Goal: Information Seeking & Learning: Learn about a topic

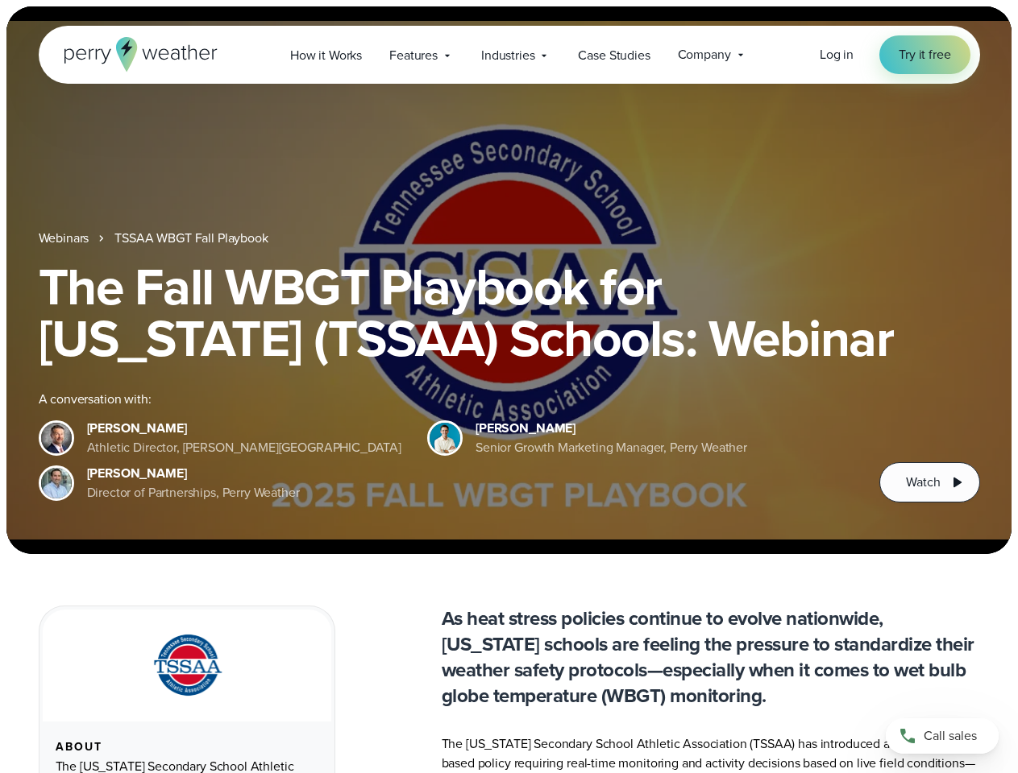
click at [508, 387] on div "The Fall WBGT Playbook for [US_STATE] (TSSAA) Schools: Webinar A conversation w…" at bounding box center [509, 382] width 941 height 242
click at [508, 55] on span "Industries" at bounding box center [507, 55] width 53 height 19
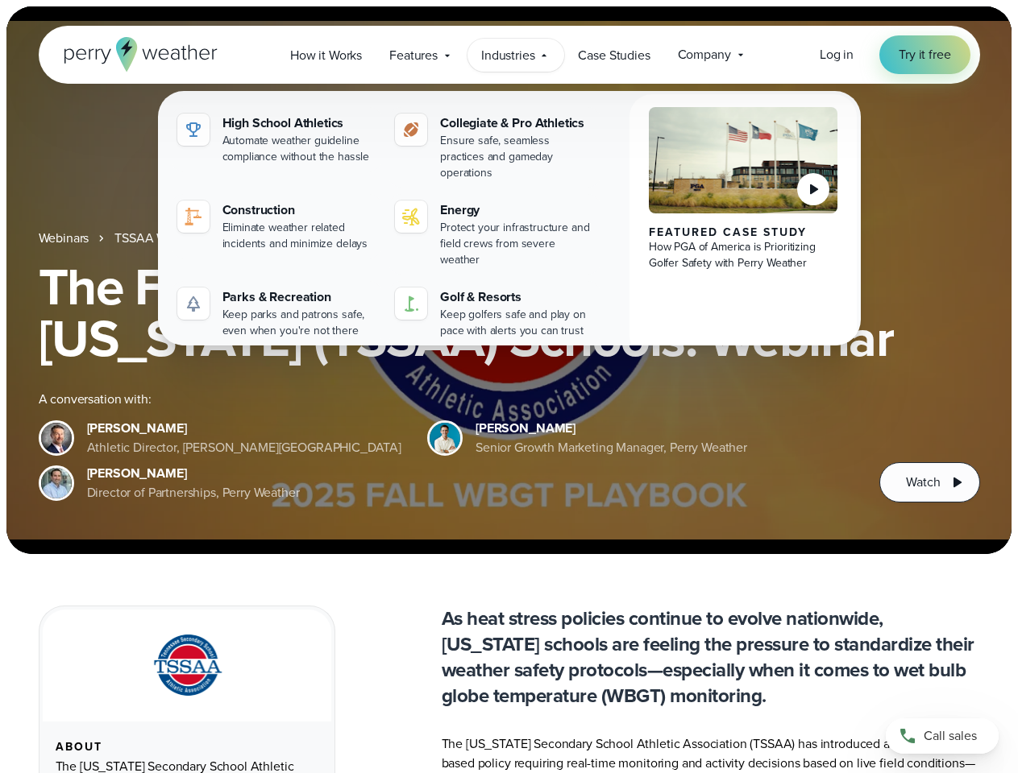
click at [508, 280] on h1 "The Fall WBGT Playbook for [US_STATE] (TSSAA) Schools: Webinar" at bounding box center [509, 312] width 941 height 103
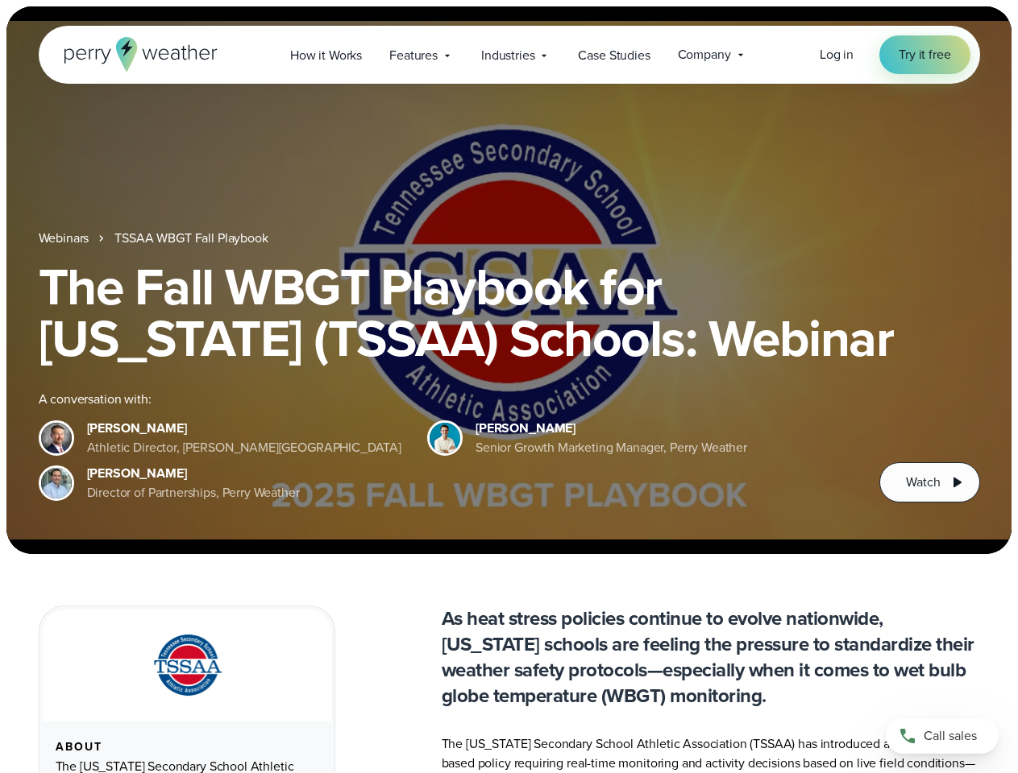
click at [193, 238] on link "TSSAA WBGT Fall Playbook" at bounding box center [190, 238] width 153 height 19
click at [929, 483] on span "Watch" at bounding box center [923, 482] width 34 height 19
